Goal: Task Accomplishment & Management: Manage account settings

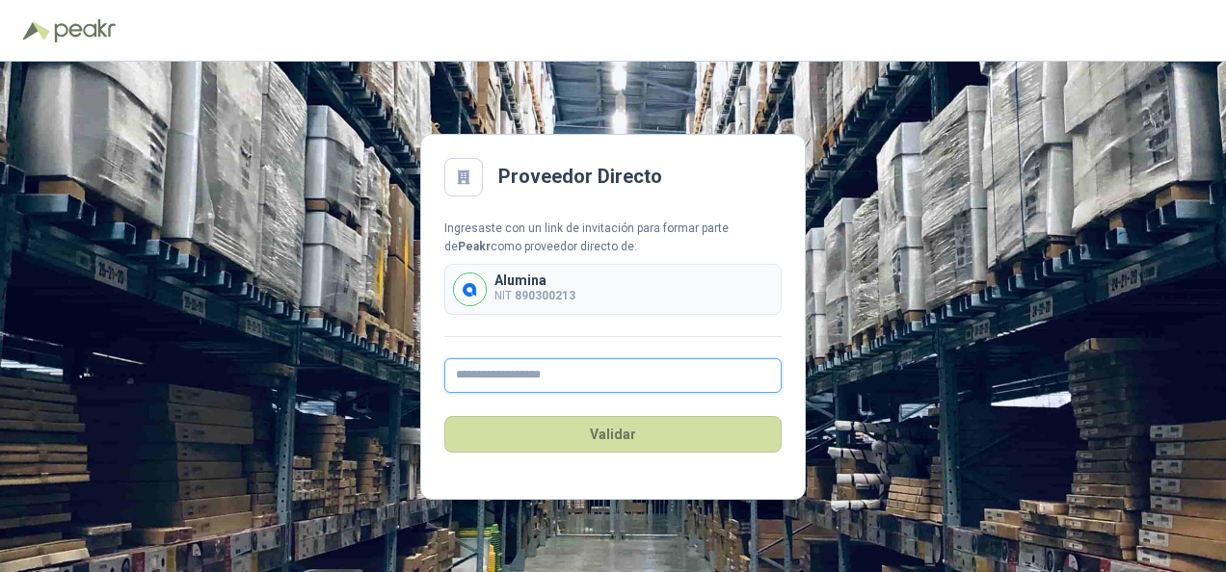
click at [524, 386] on input "text" at bounding box center [612, 376] width 337 height 35
click at [520, 381] on input "text" at bounding box center [612, 376] width 337 height 35
paste input "**********"
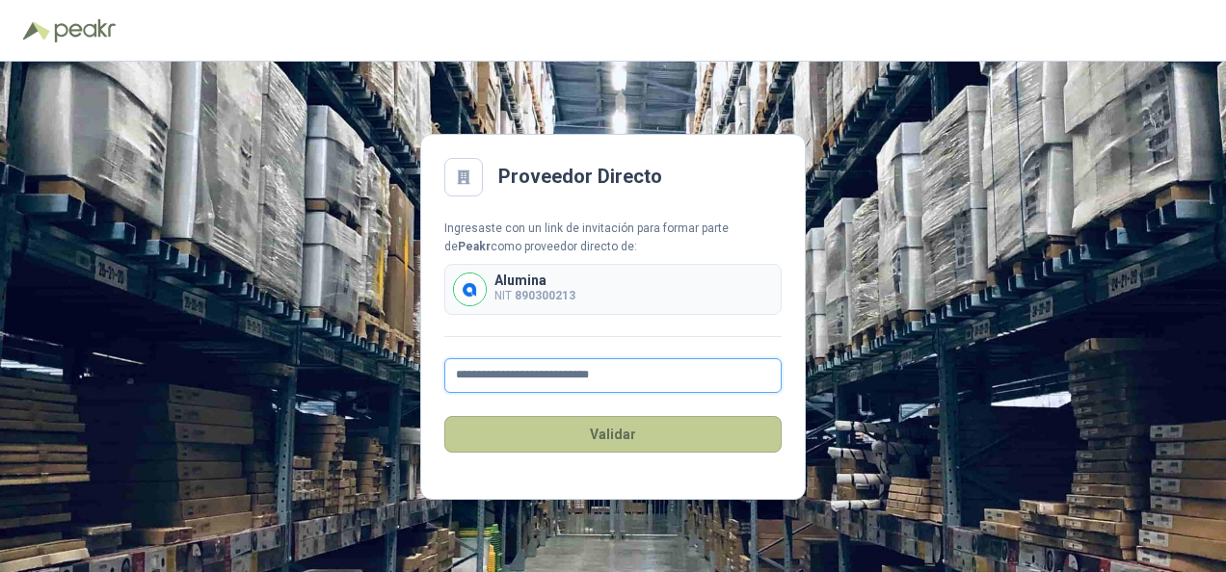
type input "**********"
click at [606, 428] on button "Validar" at bounding box center [612, 434] width 337 height 37
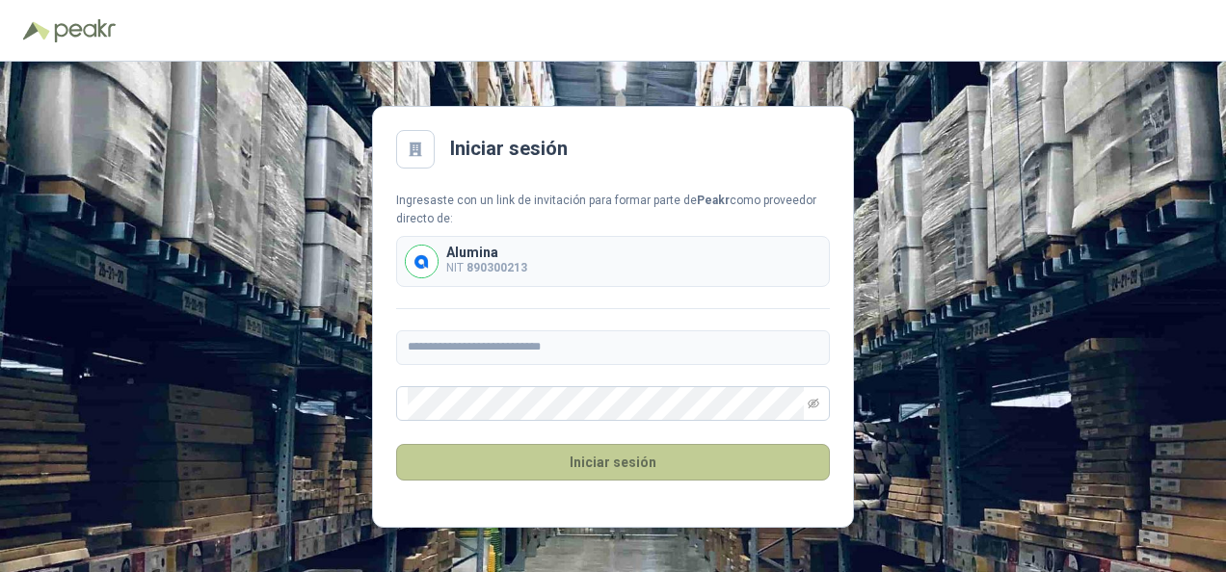
click at [601, 475] on button "Iniciar sesión" at bounding box center [613, 462] width 434 height 37
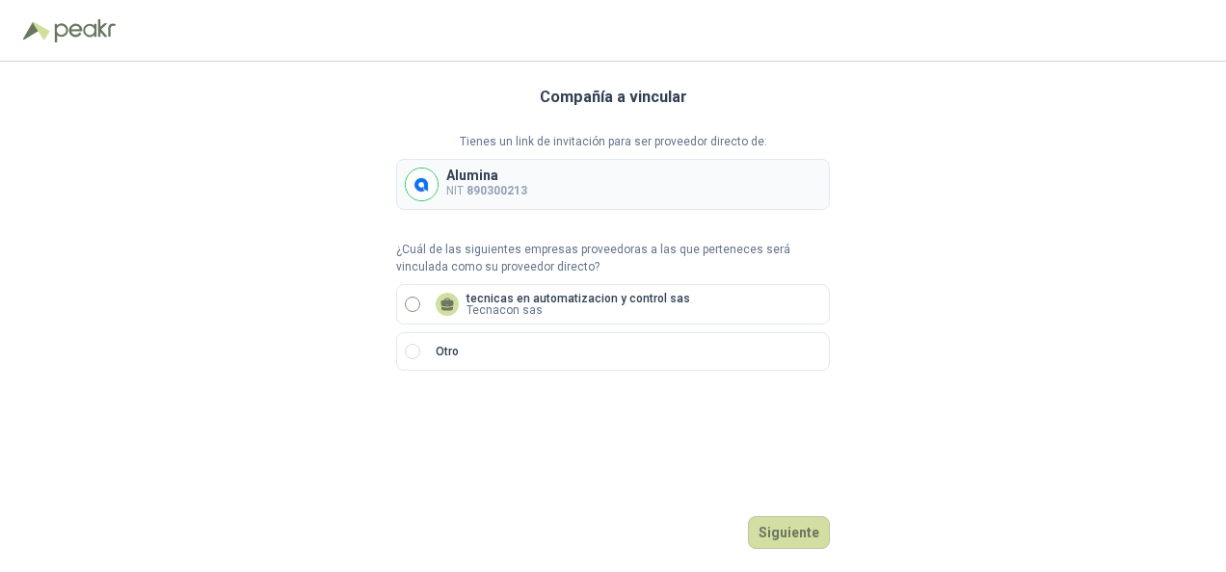
click at [420, 298] on label "tecnicas en automatizacion y control sas Tecnacon sas" at bounding box center [613, 304] width 434 height 40
click at [808, 539] on button "Siguiente" at bounding box center [789, 533] width 82 height 33
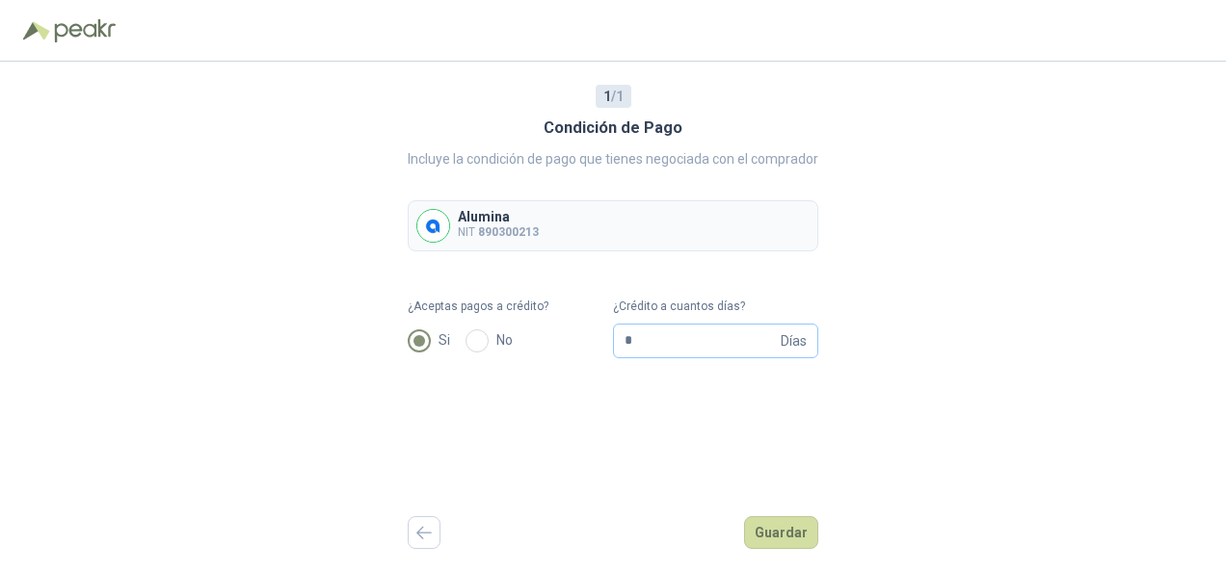
click at [783, 346] on span "Días" at bounding box center [794, 341] width 26 height 33
drag, startPoint x: 704, startPoint y: 338, endPoint x: 580, endPoint y: 340, distance: 123.4
click at [580, 340] on form "¿Aceptas pagos a crédito? Si No ¿Crédito a cuantos días? * Días" at bounding box center [613, 328] width 411 height 61
type input "**"
click at [783, 543] on button "Guardar" at bounding box center [781, 533] width 74 height 33
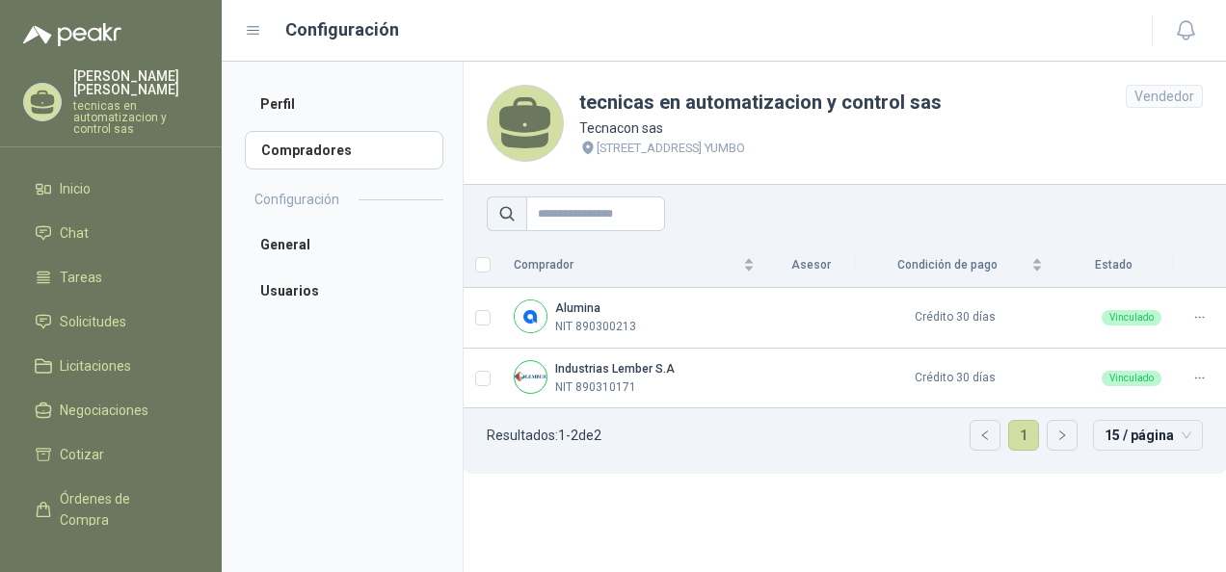
click at [719, 504] on section "tecnicas en automatizacion y control sas Tecnacon sas [STREET_ADDRESS] PH ARROY…" at bounding box center [844, 317] width 763 height 511
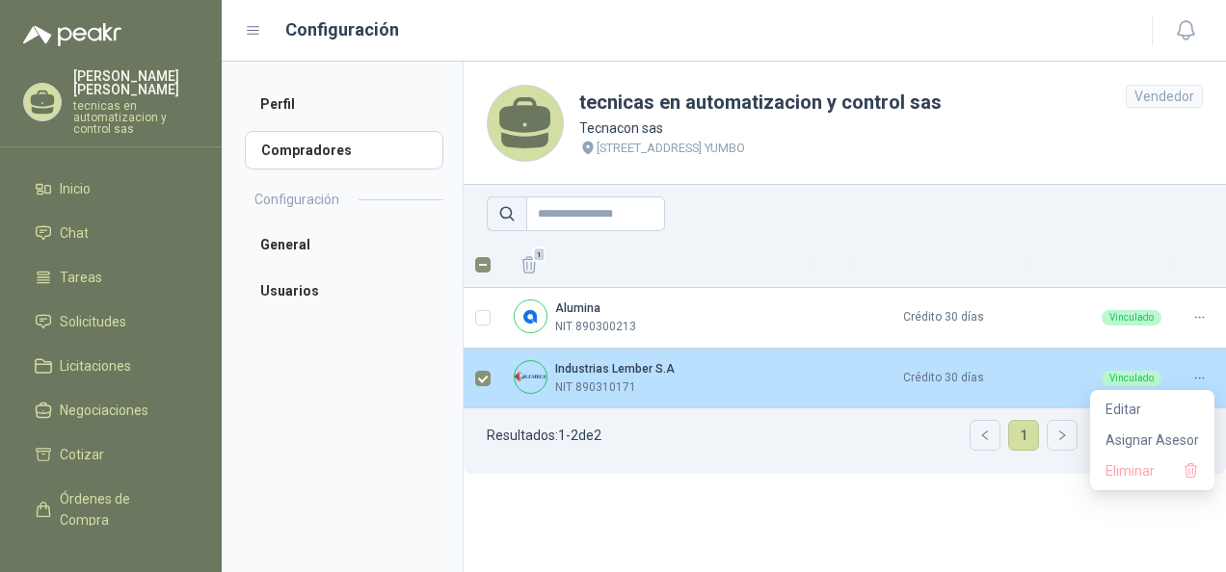
click at [1198, 374] on icon at bounding box center [1199, 378] width 14 height 14
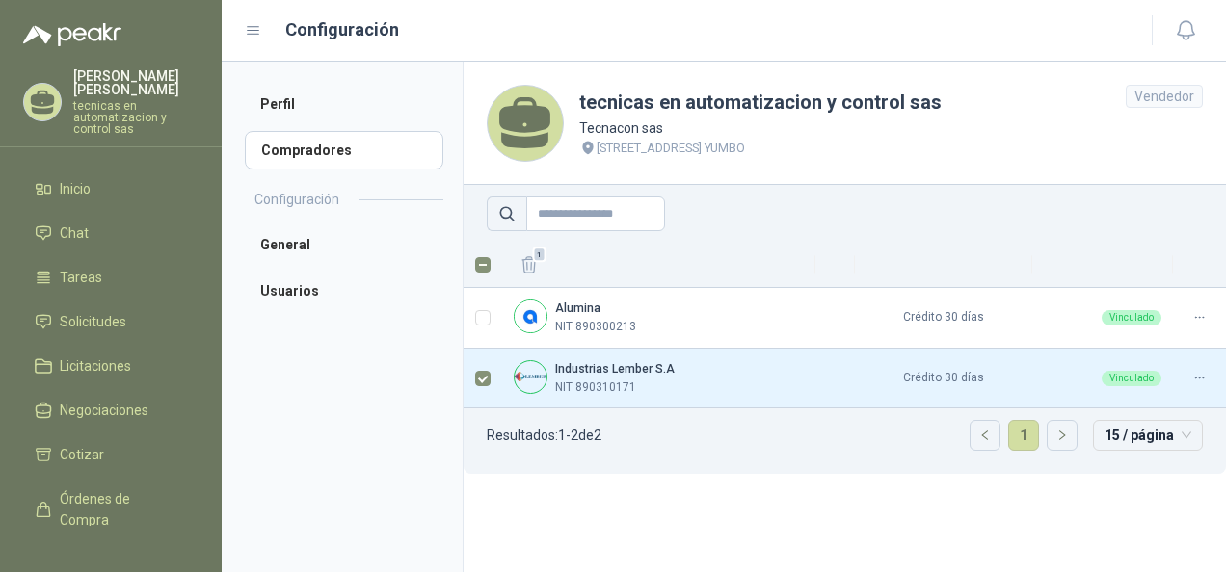
click at [889, 542] on section "tecnicas en automatizacion y control sas Tecnacon sas [STREET_ADDRESS] PH ARROY…" at bounding box center [844, 317] width 763 height 511
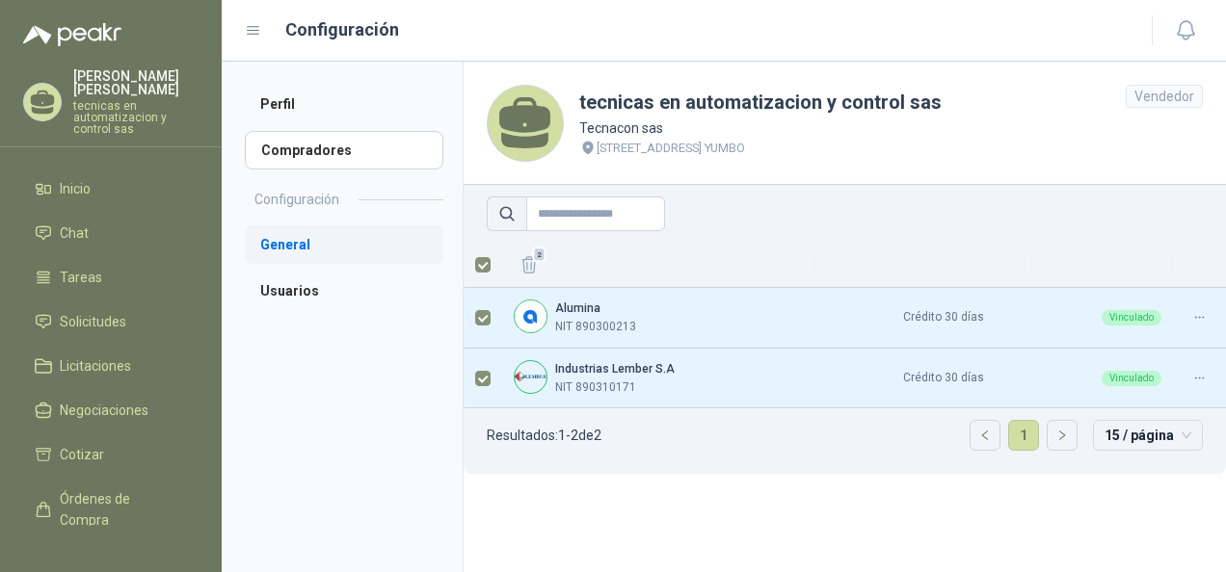
click at [287, 241] on li "General" at bounding box center [344, 245] width 199 height 39
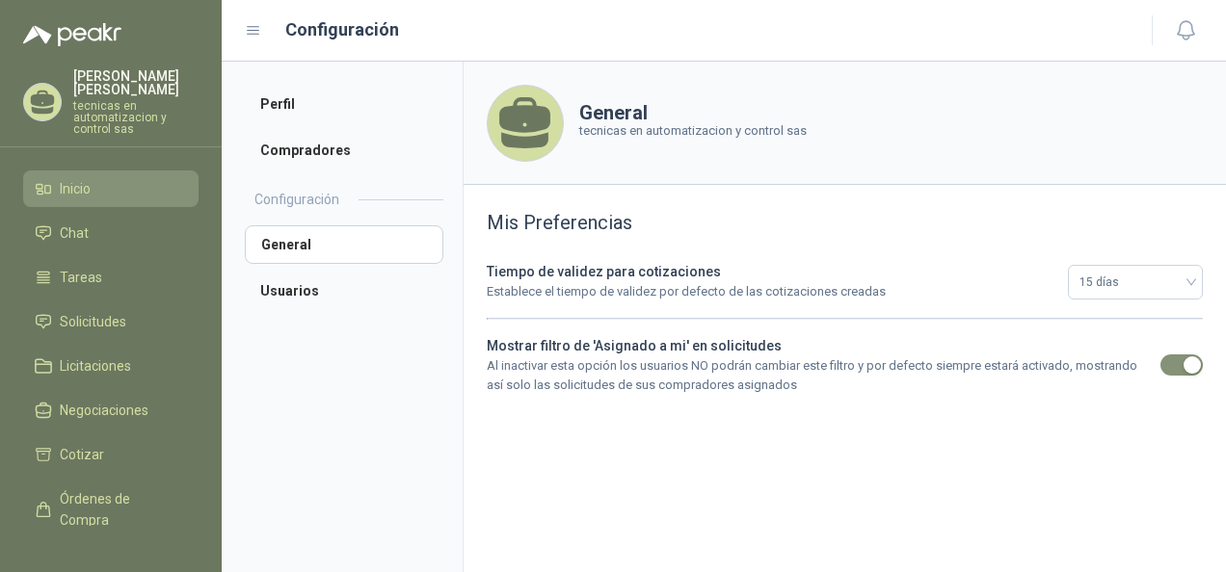
click at [98, 178] on li "Inicio" at bounding box center [111, 188] width 152 height 21
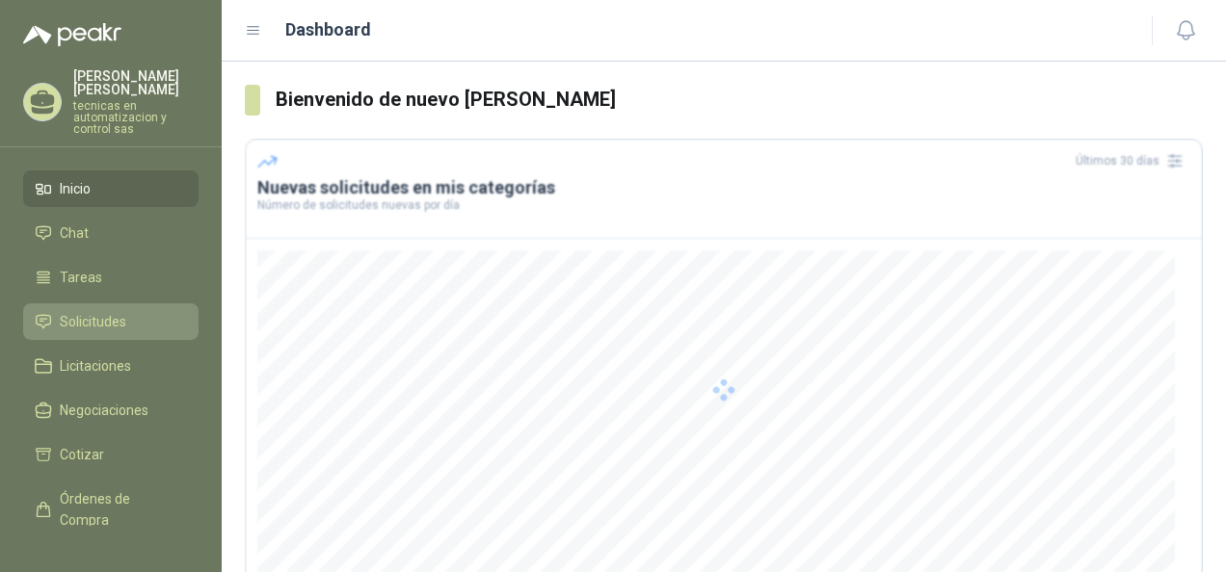
click at [98, 311] on span "Solicitudes" at bounding box center [93, 321] width 67 height 21
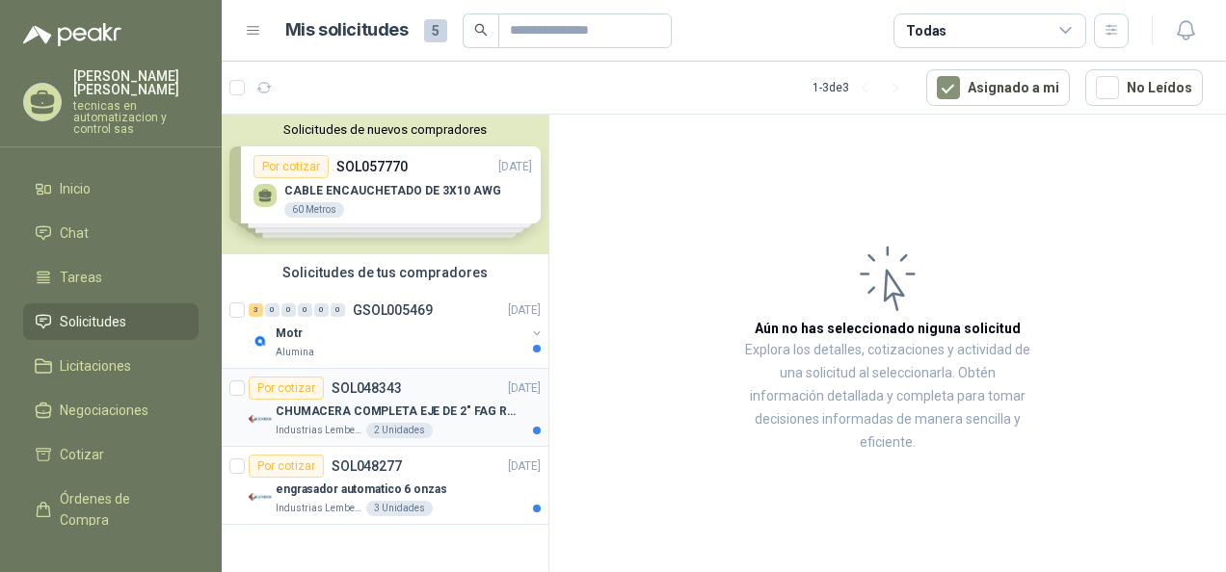
click at [448, 406] on p "CHUMACERA COMPLETA EJE DE 2" FAG REF: UCF211-32" at bounding box center [396, 412] width 240 height 18
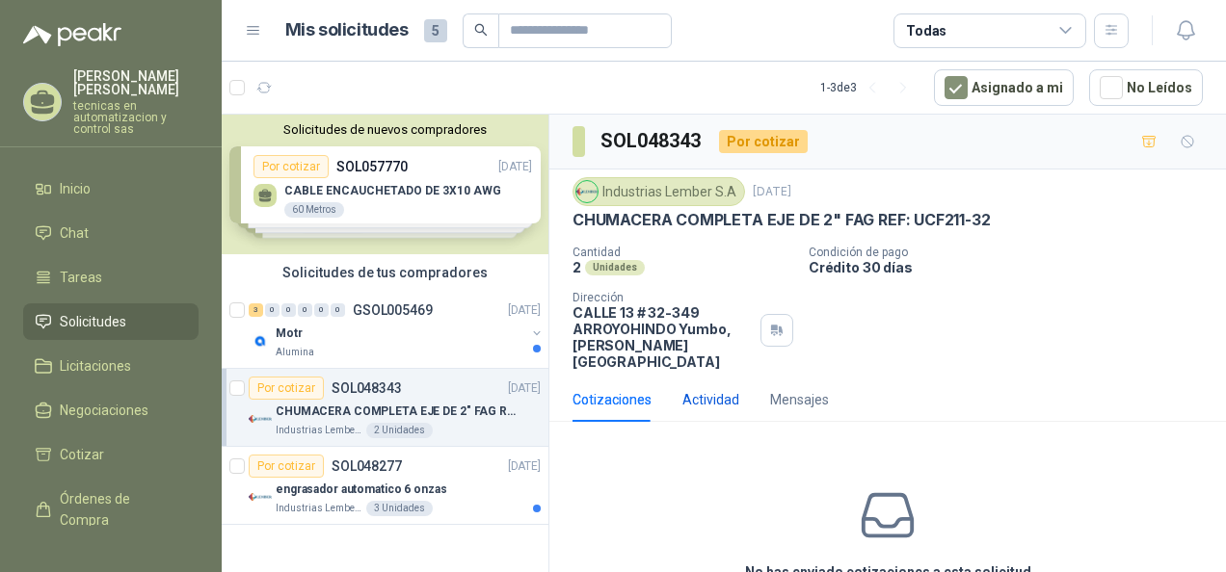
click at [699, 389] on div "Actividad" at bounding box center [710, 399] width 57 height 21
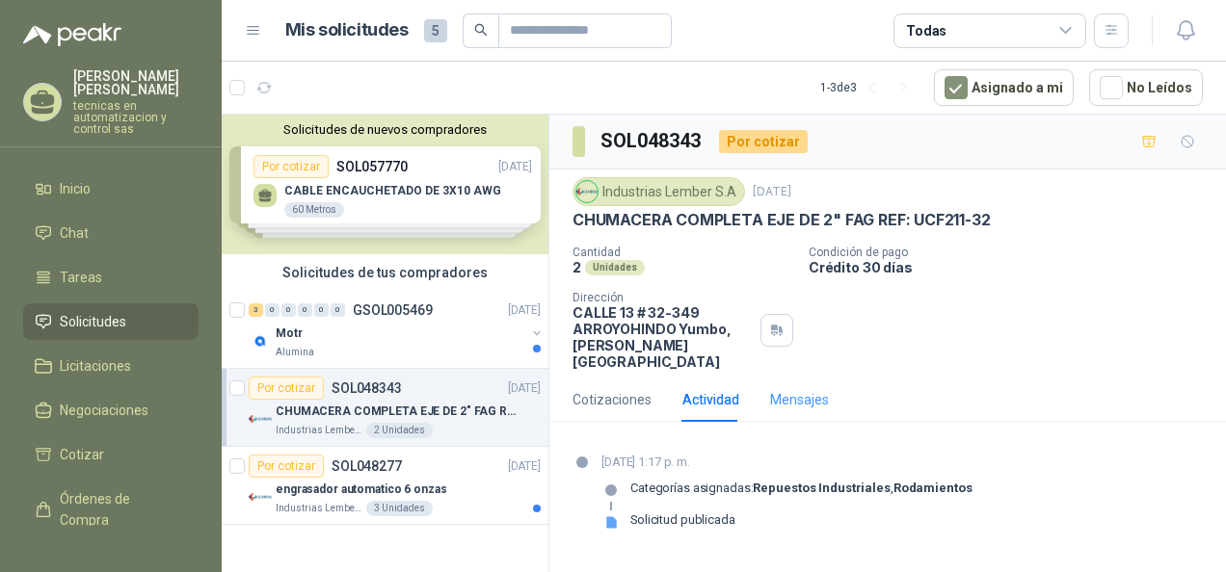
click at [807, 378] on div "Mensajes" at bounding box center [799, 400] width 59 height 44
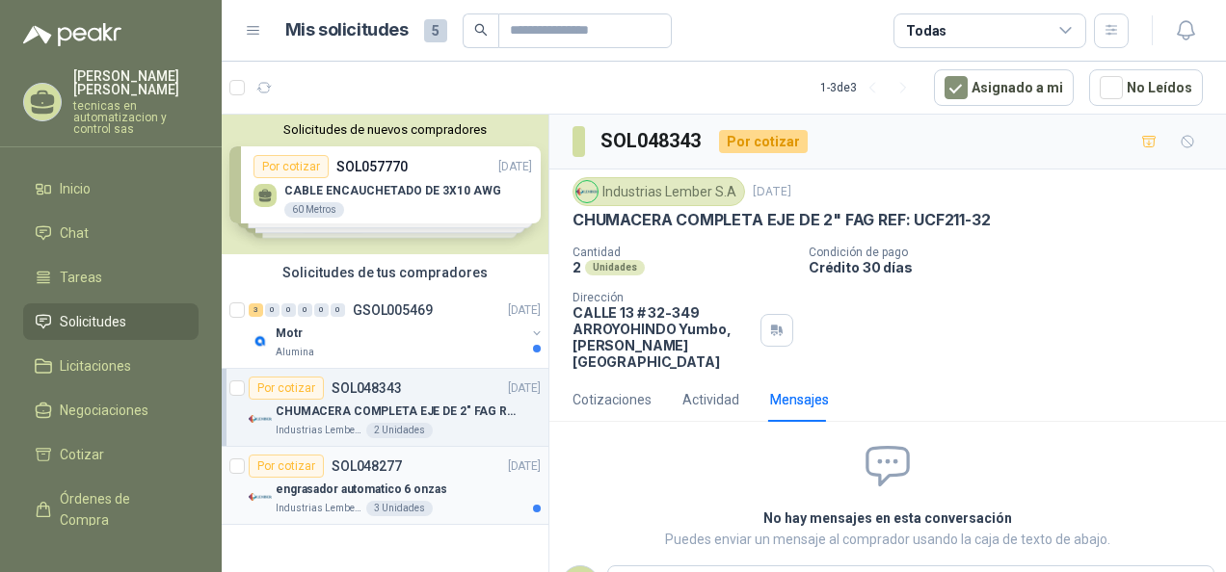
click at [351, 481] on p "engrasador automatico 6 onzas" at bounding box center [362, 490] width 172 height 18
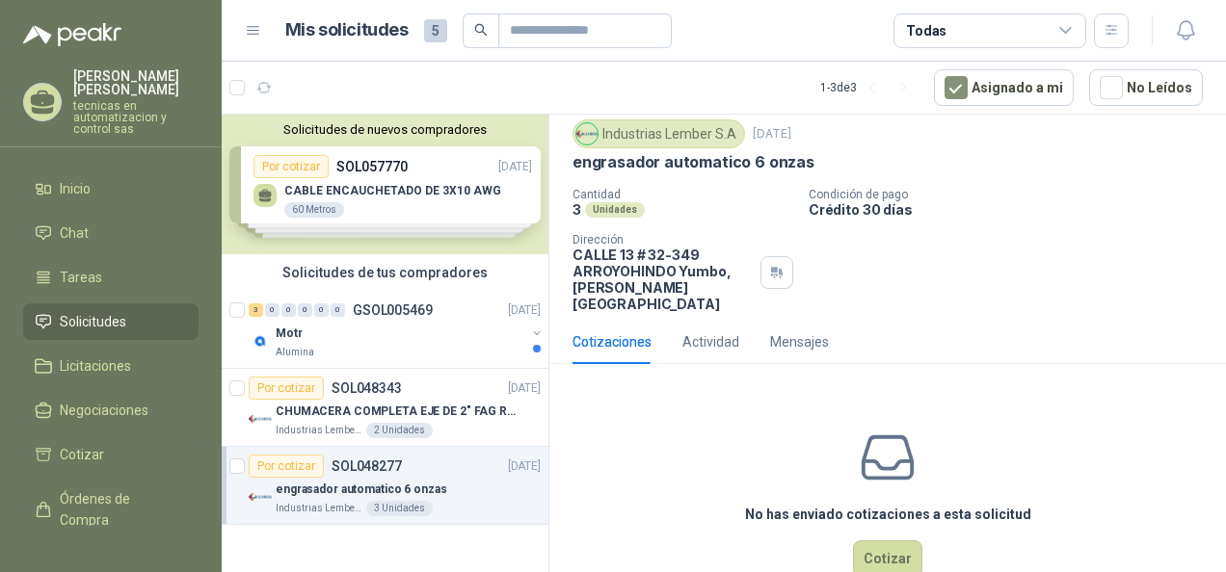
scroll to position [87, 0]
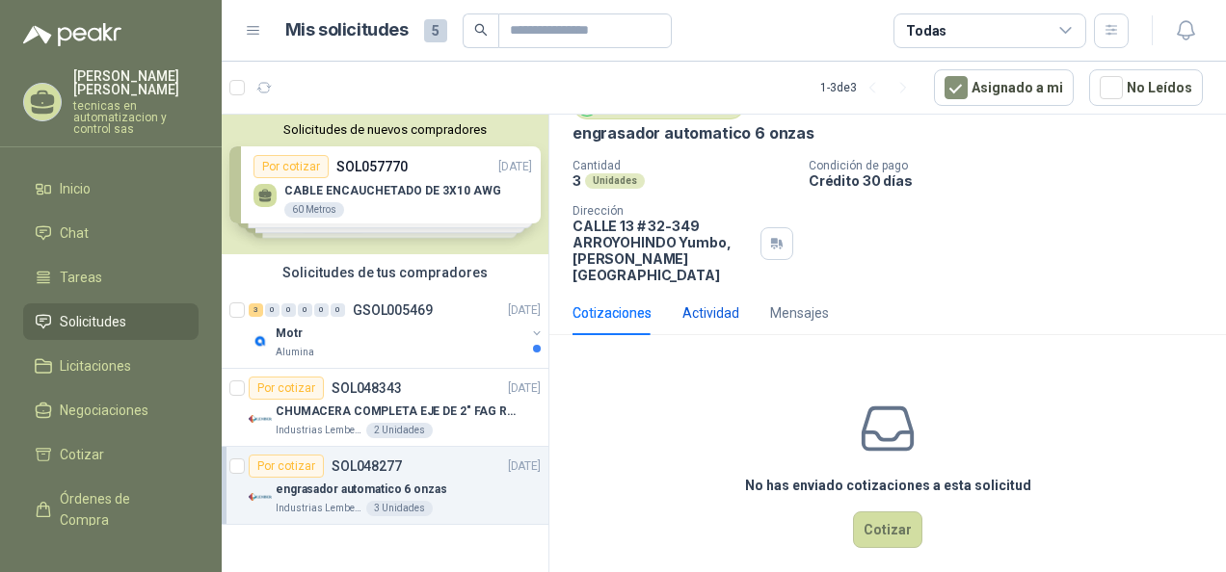
click at [723, 303] on div "Actividad" at bounding box center [710, 313] width 57 height 21
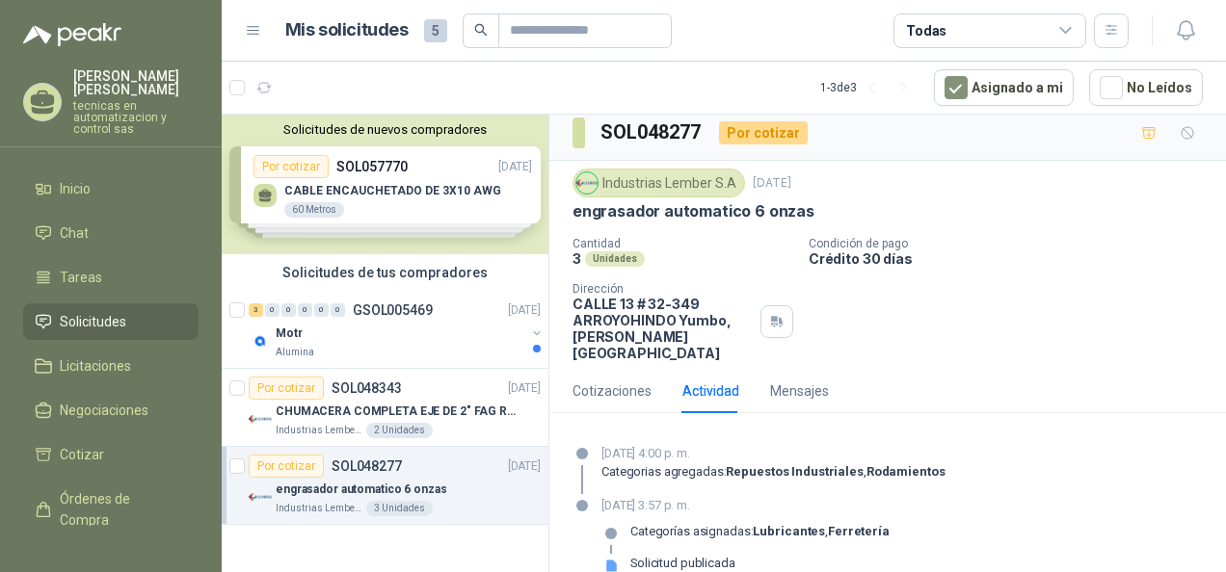
scroll to position [17, 0]
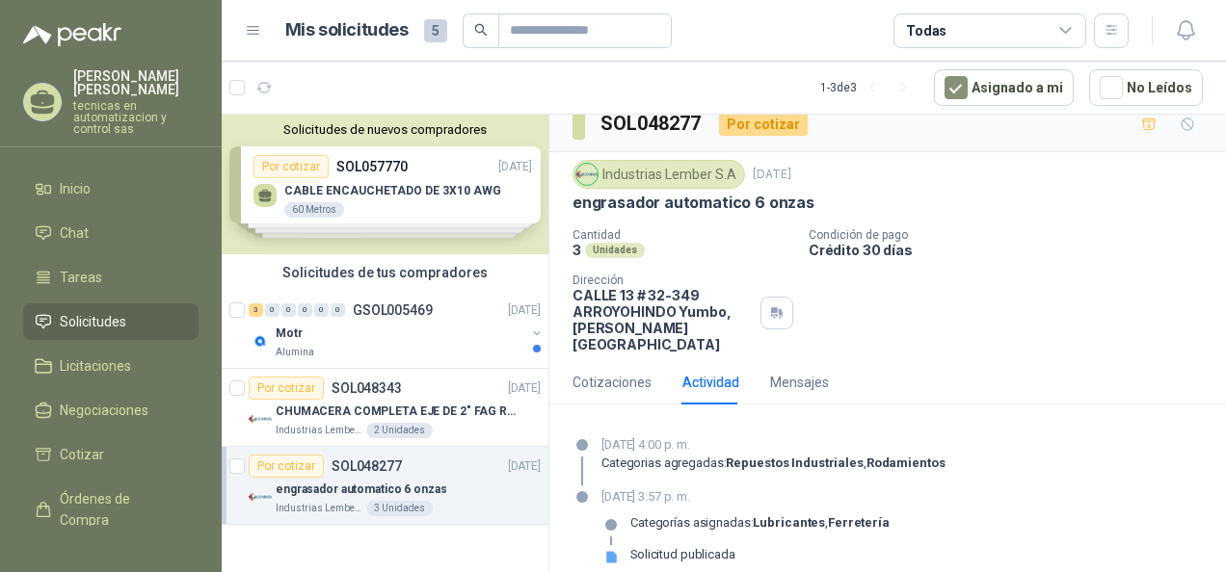
click at [446, 196] on div "Solicitudes de nuevos compradores Por cotizar SOL057770 [DATE] CABLE ENCAUCHETA…" at bounding box center [385, 185] width 327 height 140
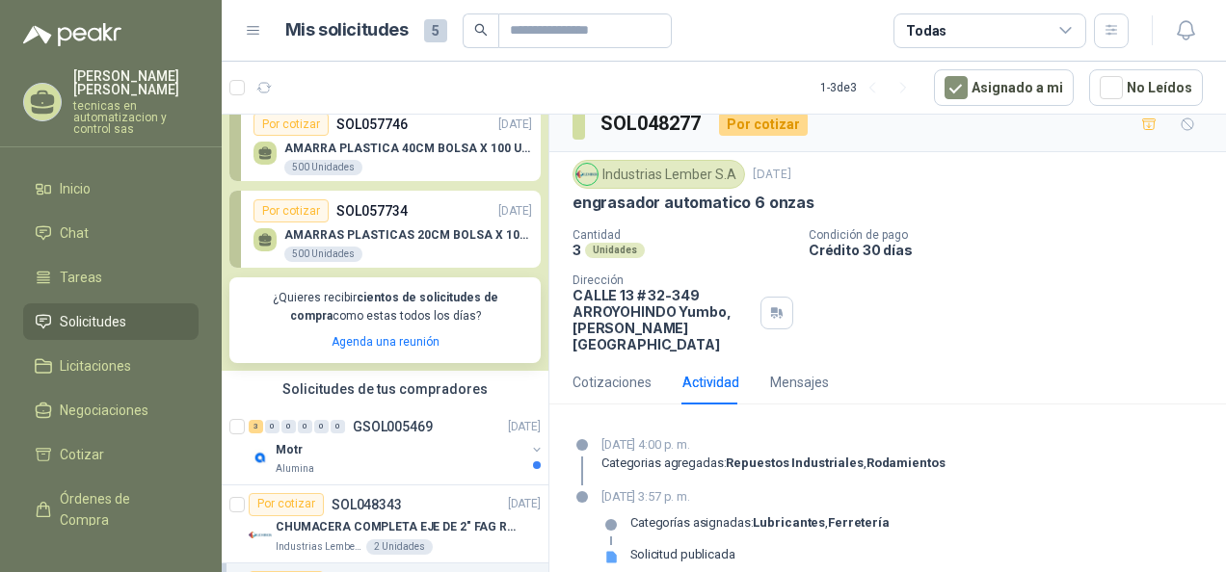
scroll to position [289, 0]
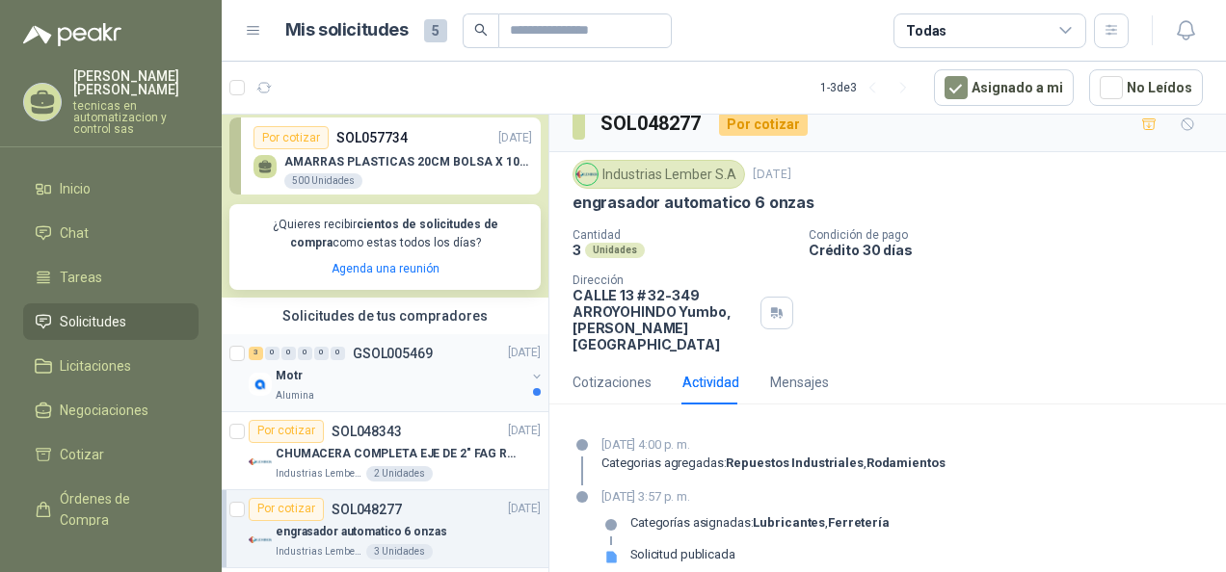
click at [529, 376] on button "button" at bounding box center [536, 376] width 15 height 15
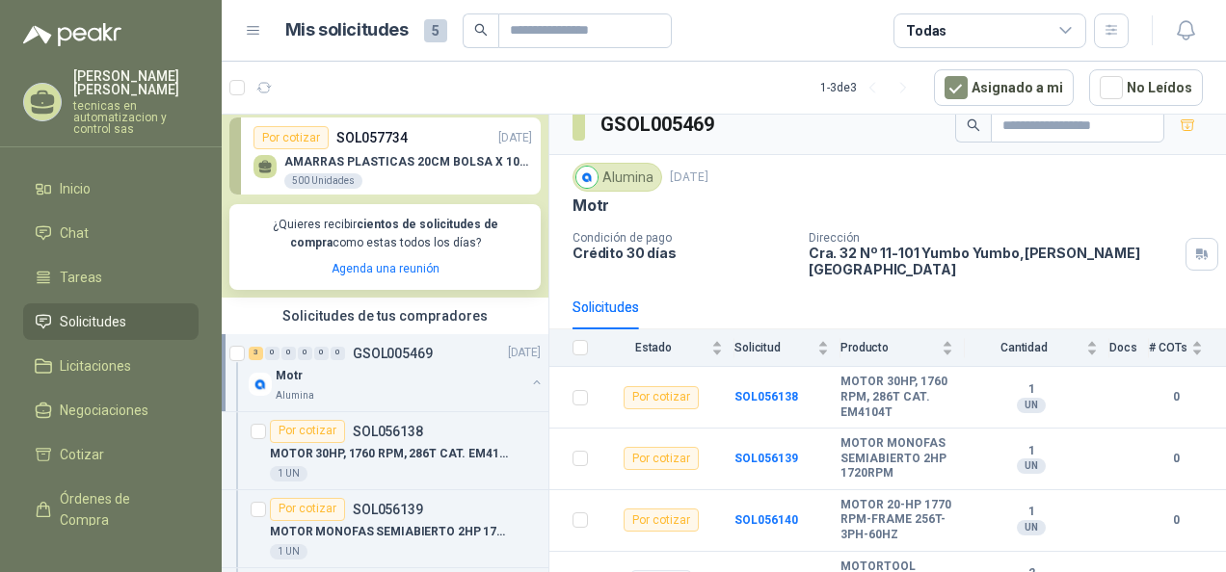
scroll to position [35, 0]
